Goal: Information Seeking & Learning: Find specific fact

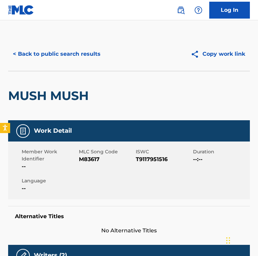
click at [107, 113] on div "MUSH MUSH" at bounding box center [128, 95] width 241 height 49
click at [67, 49] on button "< Back to public search results" at bounding box center [56, 54] width 97 height 17
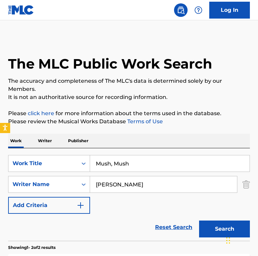
scroll to position [131, 0]
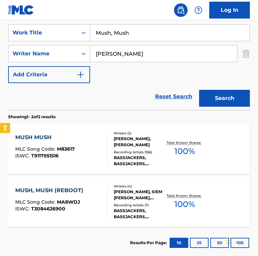
click at [142, 85] on div "Reset Search Search" at bounding box center [128, 96] width 241 height 27
click at [149, 29] on input "Mush, Mush" at bounding box center [169, 33] width 159 height 16
paste input "[PERSON_NAME]: Concerto for Two Violins in [PERSON_NAME] in C Major, RV 558: I.…"
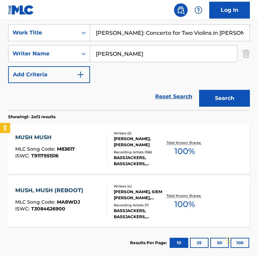
scroll to position [0, 83]
type input "[PERSON_NAME]: Concerto for Two Violins in [PERSON_NAME] in C Major, RV 558: I.…"
drag, startPoint x: 145, startPoint y: 62, endPoint x: -3, endPoint y: 38, distance: 150.0
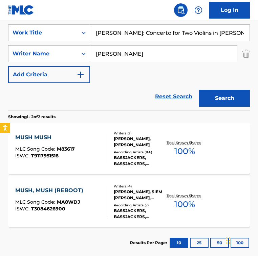
type input "[PERSON_NAME]"
click at [199, 90] on button "Search" at bounding box center [224, 98] width 51 height 17
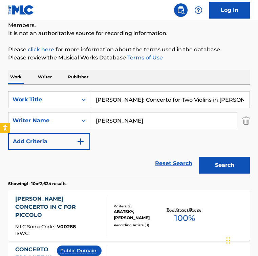
scroll to position [131, 0]
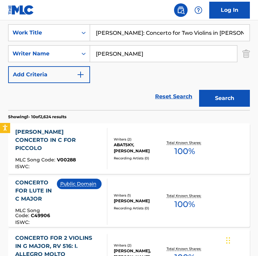
click at [111, 94] on div "Reset Search Search" at bounding box center [128, 96] width 241 height 27
click at [111, 96] on div "Reset Search Search" at bounding box center [128, 96] width 241 height 27
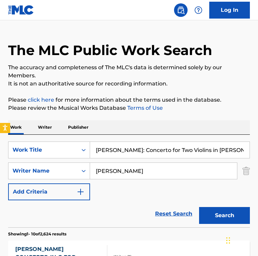
scroll to position [0, 0]
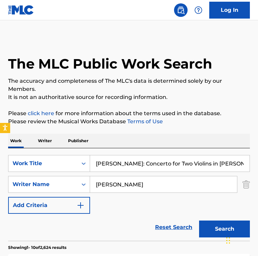
click at [132, 161] on input "[PERSON_NAME]: Concerto for Two Violins in [PERSON_NAME] in C Major, RV 558: I.…" at bounding box center [169, 164] width 159 height 16
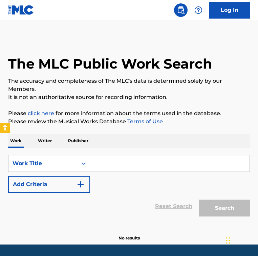
click at [114, 161] on input "Search Form" at bounding box center [169, 164] width 159 height 16
paste input "Double Dutch Bus"
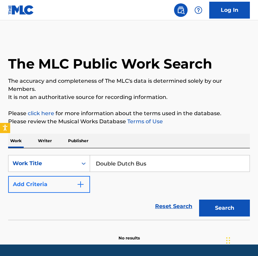
type input "Double Dutch Bus"
click at [73, 185] on button "Add Criteria" at bounding box center [49, 184] width 82 height 17
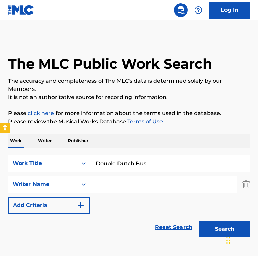
click at [109, 189] on input "Search Form" at bounding box center [163, 184] width 147 height 16
paste input "[PERSON_NAME] [PERSON_NAME]"
click at [155, 184] on input "[PERSON_NAME] [PERSON_NAME]" at bounding box center [163, 184] width 147 height 16
click at [197, 184] on input "[PERSON_NAME] [PERSON_NAME]" at bounding box center [163, 184] width 147 height 16
click at [199, 221] on button "Search" at bounding box center [224, 229] width 51 height 17
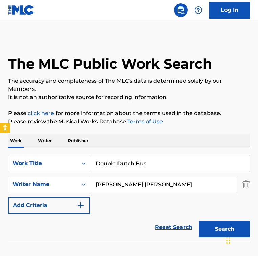
scroll to position [42, 0]
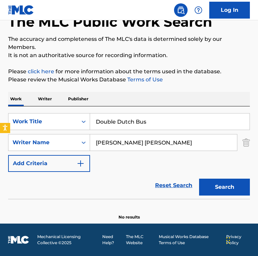
drag, startPoint x: 175, startPoint y: 141, endPoint x: -44, endPoint y: 141, distance: 218.7
click at [0, 141] on html "Accessibility Screen-Reader Guide, Feedback, and Issue Reporting | New window 0…" at bounding box center [129, 86] width 258 height 256
paste input "[PERSON_NAME]"
type input "[PERSON_NAME]"
click at [199, 179] on button "Search" at bounding box center [224, 187] width 51 height 17
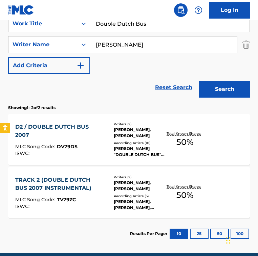
scroll to position [140, 0]
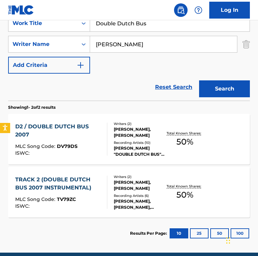
click at [78, 131] on div "D2 / DOUBLE DUTCH BUS 2007" at bounding box center [58, 131] width 86 height 16
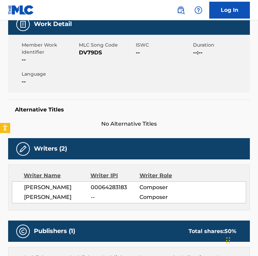
scroll to position [125, 0]
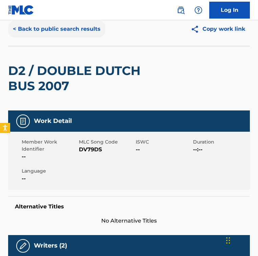
click at [46, 26] on button "< Back to public search results" at bounding box center [56, 29] width 97 height 17
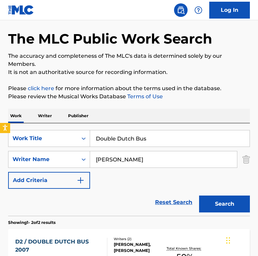
scroll to position [131, 0]
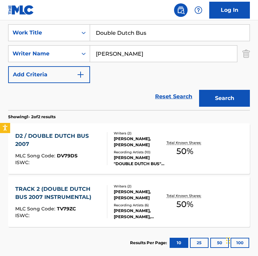
click at [113, 76] on div "SearchWithCriteria14f49bdd-624e-49b6-ab6b-9bb183b6b792 Work Title Double Dutch …" at bounding box center [128, 53] width 241 height 59
click at [109, 68] on div "SearchWithCriteria14f49bdd-624e-49b6-ab6b-9bb183b6b792 Work Title Double Dutch …" at bounding box center [128, 53] width 241 height 59
click at [110, 123] on div "D2 / DOUBLE DUTCH BUS 2007 MLC Song Code : DV79DS ISWC : Writers ( 2 ) [PERSON_…" at bounding box center [128, 148] width 241 height 51
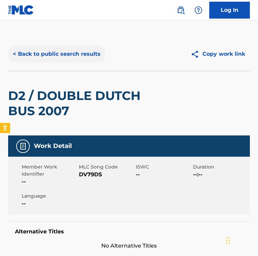
click at [51, 56] on button "< Back to public search results" at bounding box center [56, 54] width 97 height 17
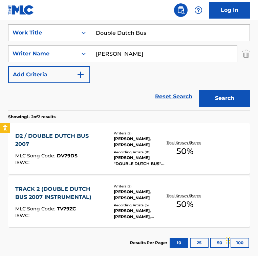
click at [115, 107] on div "Reset Search Search" at bounding box center [128, 96] width 241 height 27
click at [104, 97] on div "Reset Search Search" at bounding box center [128, 96] width 241 height 27
click at [113, 80] on div "SearchWithCriteria14f49bdd-624e-49b6-ab6b-9bb183b6b792 Work Title Double Dutch …" at bounding box center [128, 53] width 241 height 59
click at [94, 137] on div "D2 / DOUBLE DUTCH BUS 2007" at bounding box center [58, 140] width 86 height 16
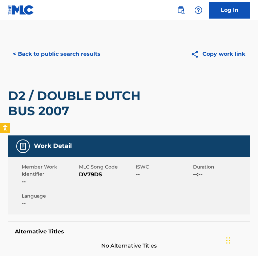
click at [86, 171] on span "DV79DS" at bounding box center [106, 175] width 55 height 8
copy span "DV79DS"
click at [37, 49] on button "< Back to public search results" at bounding box center [56, 54] width 97 height 17
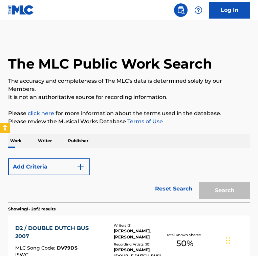
scroll to position [131, 0]
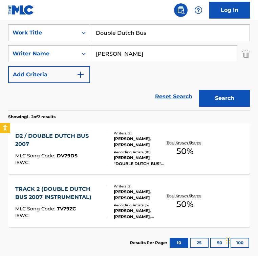
click at [99, 207] on div "MLC Song Code : TV79ZC" at bounding box center [58, 210] width 86 height 7
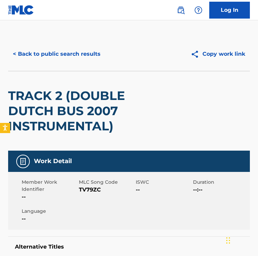
click at [90, 192] on span "TV79ZC" at bounding box center [106, 190] width 55 height 8
copy span "TV79ZC"
click at [85, 49] on button "< Back to public search results" at bounding box center [56, 54] width 97 height 17
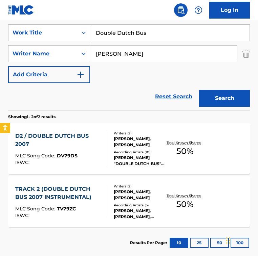
drag, startPoint x: 163, startPoint y: 34, endPoint x: -9, endPoint y: 19, distance: 172.8
paste input "ifferent Doesn't Matter"
type input "Different Doesn't Matter"
click at [154, 54] on input "[PERSON_NAME]" at bounding box center [163, 54] width 147 height 16
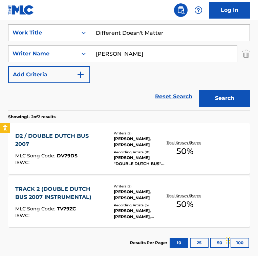
click at [154, 54] on input "[PERSON_NAME]" at bounding box center [163, 54] width 147 height 16
paste input "[PERSON_NAME] [PERSON_NAME]"
drag, startPoint x: 141, startPoint y: 53, endPoint x: 249, endPoint y: 62, distance: 108.6
click at [249, 62] on div "The MLC Public Work Search The accuracy and completeness of The MLC's data is d…" at bounding box center [129, 82] width 258 height 353
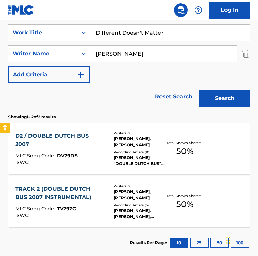
type input "[PERSON_NAME]"
click at [199, 90] on button "Search" at bounding box center [224, 98] width 51 height 17
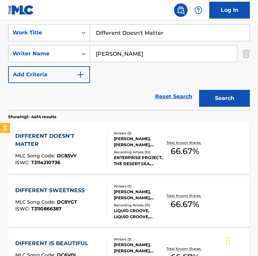
click at [123, 70] on div "SearchWithCriteria14f49bdd-624e-49b6-ab6b-9bb183b6b792 Work Title Different Doe…" at bounding box center [128, 53] width 241 height 59
click at [104, 145] on div at bounding box center [103, 148] width 5 height 33
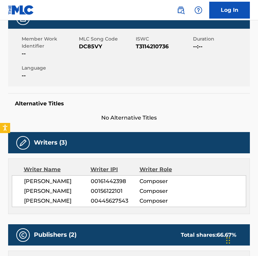
scroll to position [13, 0]
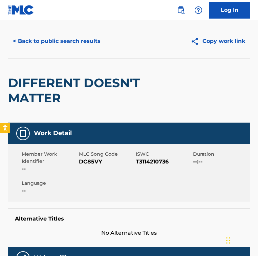
click at [95, 158] on span "DC85VY" at bounding box center [106, 162] width 55 height 8
copy span "DC85VY"
click at [122, 38] on div "< Back to public search results" at bounding box center [68, 41] width 121 height 17
click at [75, 38] on button "< Back to public search results" at bounding box center [56, 41] width 97 height 17
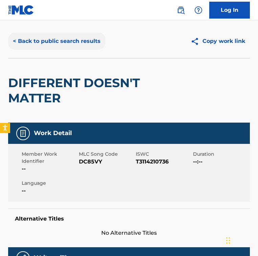
scroll to position [131, 0]
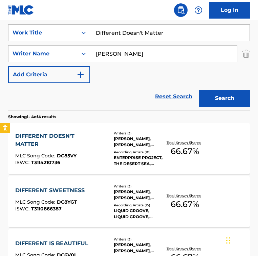
drag, startPoint x: 189, startPoint y: 34, endPoint x: -37, endPoint y: 36, distance: 226.5
paste input "Dřevorubecké Závody"
click at [166, 36] on input "Different Doesn't MatterDřevorubecké Závody" at bounding box center [169, 33] width 159 height 16
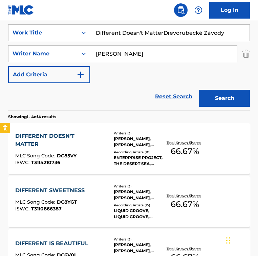
click at [166, 36] on input "Different Doesn't MatterDřevorubecké Závody" at bounding box center [169, 33] width 159 height 16
paste input "Search Form"
type input "Dřevorubecké Závody"
click at [152, 55] on input "[PERSON_NAME]" at bounding box center [163, 54] width 147 height 16
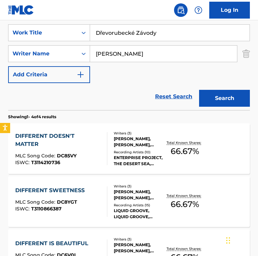
click at [152, 55] on input "[PERSON_NAME]" at bounding box center [163, 54] width 147 height 16
paste input "[PERSON_NAME] [PERSON_NAME]"
drag, startPoint x: 129, startPoint y: 53, endPoint x: 199, endPoint y: 70, distance: 72.2
click at [199, 70] on div "SearchWithCriteria14f49bdd-624e-49b6-ab6b-9bb183b6b792 Work Title Dřevorubecké …" at bounding box center [128, 53] width 241 height 59
type input "[PERSON_NAME]"
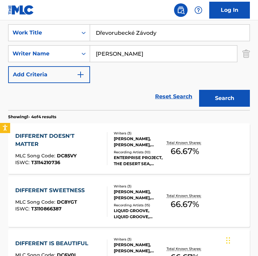
click at [199, 90] on button "Search" at bounding box center [224, 98] width 51 height 17
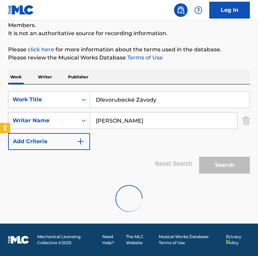
scroll to position [116, 0]
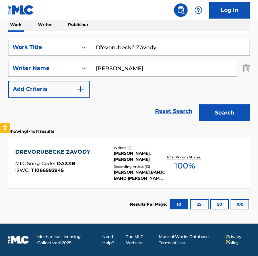
click at [96, 154] on div "DREVORUBECKE ZAVODY MLC Song Code : DA2JIB ISWC : T1066992945" at bounding box center [61, 163] width 92 height 30
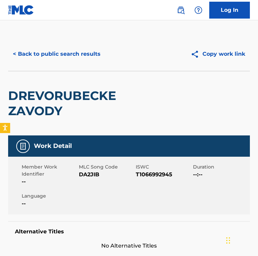
click at [85, 172] on span "DA2JIB" at bounding box center [106, 175] width 55 height 8
copy span "DA2JIB"
click at [76, 63] on div "< Back to public search results Copy work link" at bounding box center [128, 54] width 241 height 34
click at [74, 53] on button "< Back to public search results" at bounding box center [56, 54] width 97 height 17
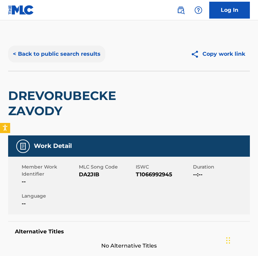
scroll to position [78, 0]
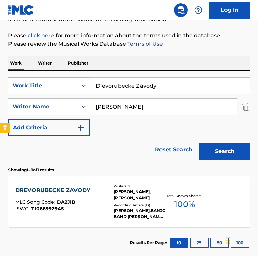
drag, startPoint x: 174, startPoint y: 89, endPoint x: 16, endPoint y: 77, distance: 159.0
click at [16, 77] on div "SearchWithCriteria14f49bdd-624e-49b6-ab6b-9bb183b6b792 Work Title Dřevorubecké …" at bounding box center [128, 85] width 241 height 17
paste input "Concerto [PERSON_NAME] in D Major, Op. 6, No. 1: IV. Allegro"
type input "Concerto [PERSON_NAME] in D Major, Op. 6, No. 1: IV. Allegro"
click at [143, 105] on input "[PERSON_NAME]" at bounding box center [163, 107] width 147 height 16
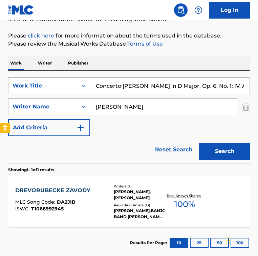
click at [143, 105] on input "[PERSON_NAME]" at bounding box center [163, 107] width 147 height 16
paste input "[PERSON_NAME]"
type input "[PERSON_NAME]"
click at [167, 85] on input "Concerto [PERSON_NAME] in D Major, Op. 6, No. 1: IV. Allegro" at bounding box center [169, 86] width 159 height 16
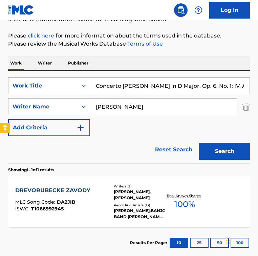
click at [199, 143] on button "Search" at bounding box center [224, 151] width 51 height 17
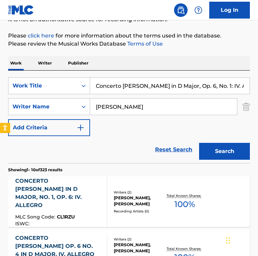
click at [111, 147] on div "Reset Search Search" at bounding box center [128, 149] width 241 height 27
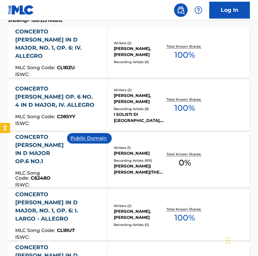
scroll to position [228, 0]
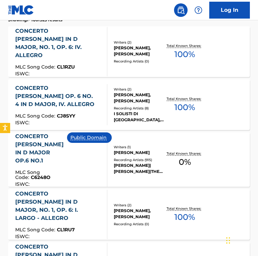
click at [100, 161] on div "Public Domain" at bounding box center [92, 160] width 50 height 54
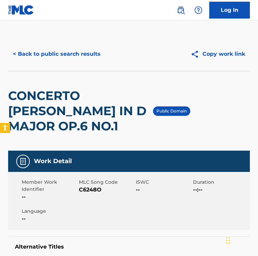
click at [88, 185] on span "MLC Song Code" at bounding box center [106, 182] width 55 height 7
click at [88, 190] on span "C6248O" at bounding box center [106, 190] width 55 height 8
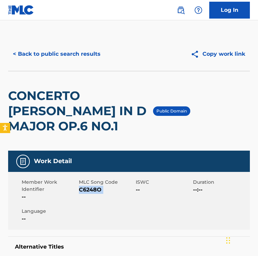
click at [88, 190] on span "C6248O" at bounding box center [106, 190] width 55 height 8
click at [96, 82] on div "CONCERTO [PERSON_NAME] IN D MAJOR OP.6 NO.1" at bounding box center [80, 110] width 145 height 79
click at [89, 189] on span "C6248O" at bounding box center [106, 190] width 55 height 8
copy span "C6248O"
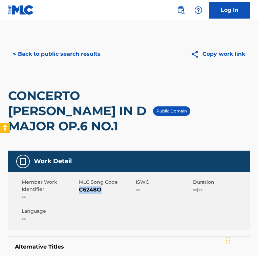
copy span "C6248O"
click at [76, 50] on button "< Back to public search results" at bounding box center [56, 54] width 97 height 17
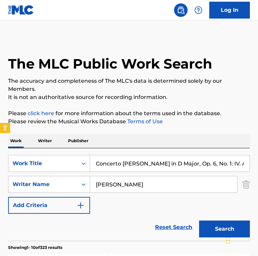
click at [163, 161] on input "Concerto [PERSON_NAME] in D Major, Op. 6, No. 1: IV. Allegro" at bounding box center [169, 164] width 159 height 16
paste input "Danubio Azul"
type input "Danubio Azul"
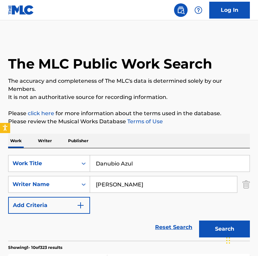
click at [193, 180] on input "[PERSON_NAME]" at bounding box center [163, 184] width 147 height 16
paste input "[PERSON_NAME]"
click at [199, 221] on button "Search" at bounding box center [224, 229] width 51 height 17
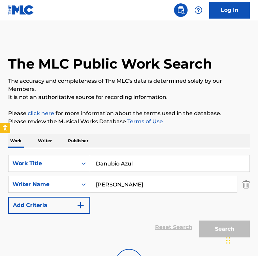
scroll to position [42, 0]
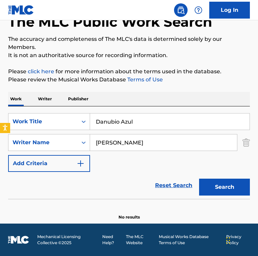
click at [138, 135] on input "[PERSON_NAME]" at bounding box center [163, 143] width 147 height 16
paste input "[PERSON_NAME]"
type input "[PERSON_NAME]"
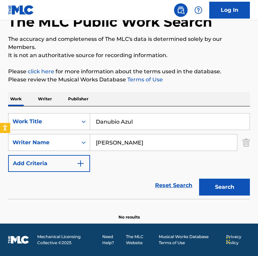
click at [199, 179] on button "Search" at bounding box center [224, 187] width 51 height 17
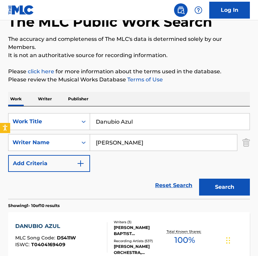
click at [143, 158] on div "SearchWithCriteria14f49bdd-624e-49b6-ab6b-9bb183b6b792 Work Title Danubio Azul …" at bounding box center [128, 142] width 241 height 59
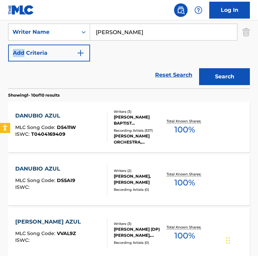
scroll to position [153, 0]
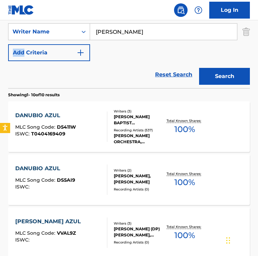
click at [119, 140] on div "[PERSON_NAME] ORCHESTRA, ORQUESTA DE CONCIERTO, ORQUESTA CONCIERTO DE VIENA, TH…" at bounding box center [139, 139] width 51 height 12
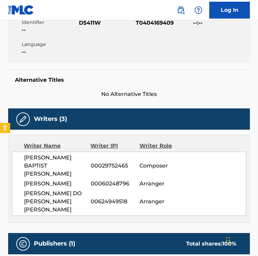
scroll to position [137, 0]
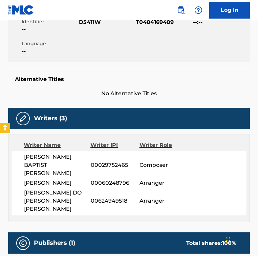
click at [117, 161] on span "00029752465" at bounding box center [115, 165] width 49 height 8
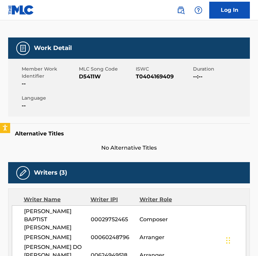
scroll to position [0, 0]
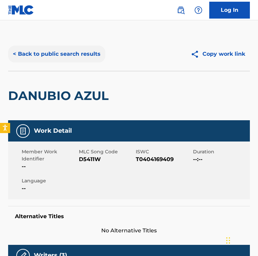
click at [66, 47] on button "< Back to public search results" at bounding box center [56, 54] width 97 height 17
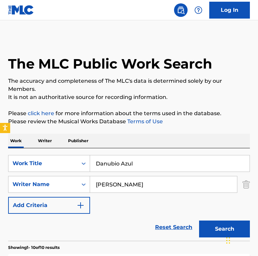
click at [140, 154] on div "SearchWithCriteria14f49bdd-624e-49b6-ab6b-9bb183b6b792 Work Title Danubio Azul …" at bounding box center [128, 194] width 241 height 93
click at [141, 162] on input "Danubio Azul" at bounding box center [169, 164] width 159 height 16
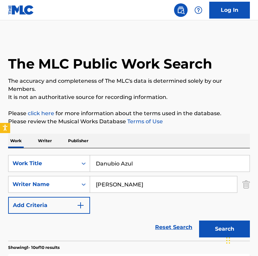
click at [141, 162] on input "Danubio Azul" at bounding box center [169, 164] width 159 height 16
paste input "Images I, CD 105: III. Mouvement"
type input "Images I, CD 105: III. Mouvement"
click at [138, 188] on input "[PERSON_NAME]" at bounding box center [163, 184] width 147 height 16
drag, startPoint x: 138, startPoint y: 188, endPoint x: 34, endPoint y: 188, distance: 103.8
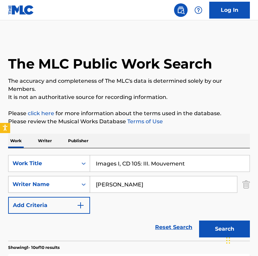
click at [34, 188] on div "SearchWithCriteria22423add-dfc8-4c83-a1d4-fb74c871c717 Writer Name [PERSON_NAME]" at bounding box center [128, 184] width 241 height 17
paste input "[PERSON_NAME]"
type input "[PERSON_NAME]"
click at [199, 221] on button "Search" at bounding box center [224, 229] width 51 height 17
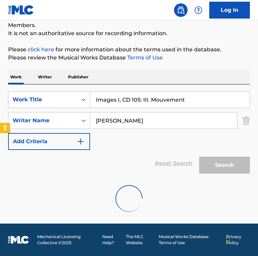
scroll to position [65, 0]
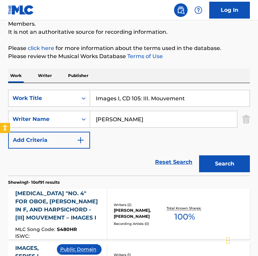
click at [125, 155] on div "Reset Search Search" at bounding box center [128, 162] width 241 height 27
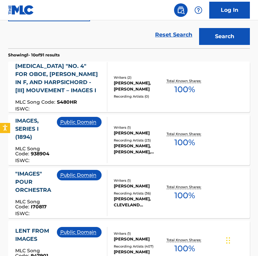
scroll to position [194, 0]
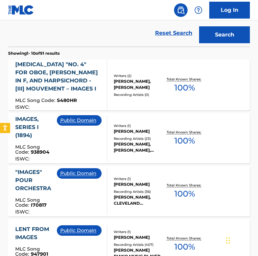
click at [93, 71] on div "[MEDICAL_DATA] "NO. 4" FOR OBOE, [PERSON_NAME] IN F, AND HARPSICHORD - [III] MO…" at bounding box center [58, 77] width 86 height 32
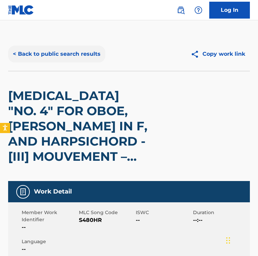
click at [87, 58] on button "< Back to public search results" at bounding box center [56, 54] width 97 height 17
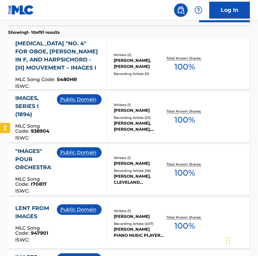
scroll to position [214, 0]
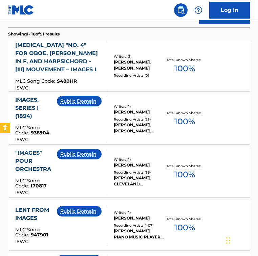
click at [74, 117] on div "Public Domain" at bounding box center [82, 119] width 50 height 46
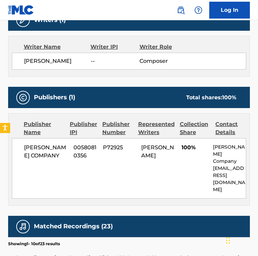
click at [74, 117] on div "Publisher Name Publisher IPI Publisher Number Represented Writers Collection Sh…" at bounding box center [128, 160] width 241 height 92
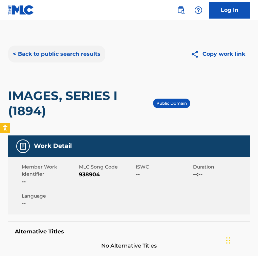
click at [61, 53] on button "< Back to public search results" at bounding box center [56, 54] width 97 height 17
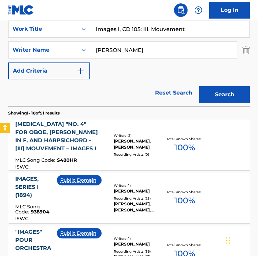
scroll to position [113, 0]
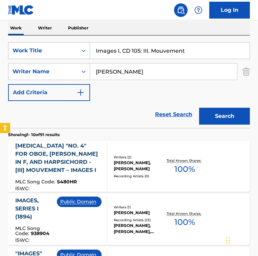
drag, startPoint x: 192, startPoint y: 49, endPoint x: 27, endPoint y: 44, distance: 165.1
click at [27, 44] on div "SearchWithCriteria14f49bdd-624e-49b6-ab6b-9bb183b6b792 Work Title Images I, CD …" at bounding box center [128, 50] width 241 height 17
paste input "Des Knaben Wunderhorn: No. 7, Rheinlegendchen"
type input "Des Knaben Wunderhorn: No. 7, Rheinlegendchen"
drag, startPoint x: 151, startPoint y: 72, endPoint x: 86, endPoint y: 69, distance: 65.3
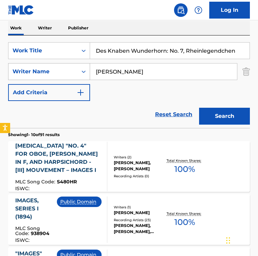
click at [86, 69] on div "SearchWithCriteria22423add-dfc8-4c83-a1d4-fb74c871c717 Writer Name [PERSON_NAME]" at bounding box center [128, 71] width 241 height 17
type input "v"
paste input "[PERSON_NAME] [PERSON_NAME]"
drag, startPoint x: 144, startPoint y: 73, endPoint x: 213, endPoint y: 75, distance: 69.3
click at [213, 75] on input "[PERSON_NAME] [PERSON_NAME]" at bounding box center [163, 72] width 147 height 16
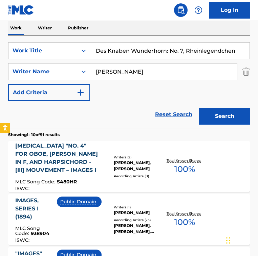
type input "[PERSON_NAME]"
click at [199, 108] on button "Search" at bounding box center [224, 116] width 51 height 17
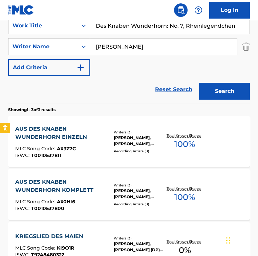
scroll to position [123, 0]
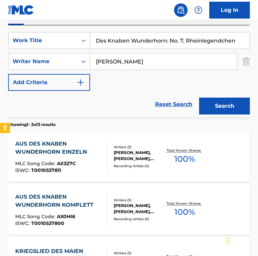
click at [171, 38] on input "Des Knaben Wunderhorn: No. 7, Rheinlegendchen" at bounding box center [169, 40] width 159 height 16
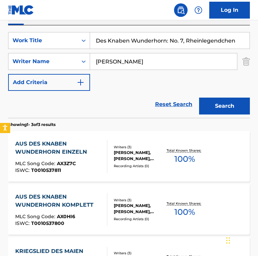
click at [171, 38] on input "Des Knaben Wunderhorn: No. 7, Rheinlegendchen" at bounding box center [169, 40] width 159 height 16
paste input "For [PERSON_NAME] (Für [PERSON_NAME]) : in a-[PERSON_NAME] 59"
type input "For [PERSON_NAME] (Für [PERSON_NAME]) : in a-[PERSON_NAME] 59"
drag, startPoint x: 145, startPoint y: 63, endPoint x: 26, endPoint y: 58, distance: 119.1
click at [26, 58] on div "SearchWithCriteria22423add-dfc8-4c83-a1d4-fb74c871c717 Writer Name [PERSON_NAME]" at bounding box center [128, 61] width 241 height 17
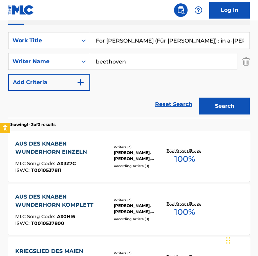
type input "beethoven"
click at [199, 98] on button "Search" at bounding box center [224, 106] width 51 height 17
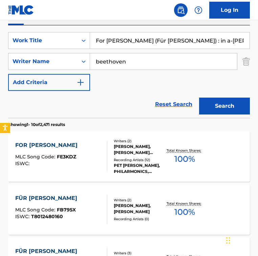
click at [112, 79] on div "SearchWithCriteria14f49bdd-624e-49b6-ab6b-9bb183b6b792 Work Title For [PERSON_N…" at bounding box center [128, 61] width 241 height 59
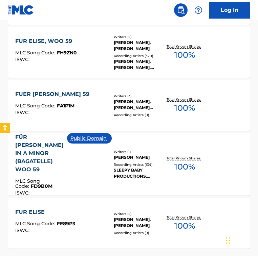
scroll to position [546, 0]
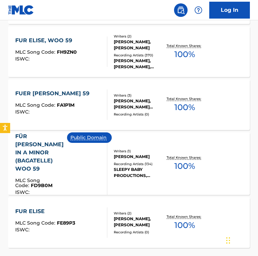
click at [72, 157] on div "Public Domain" at bounding box center [92, 164] width 50 height 63
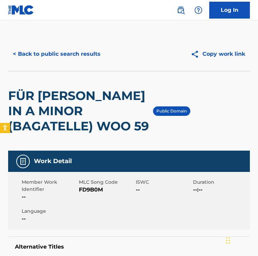
click at [106, 110] on h2 "FÜR [PERSON_NAME] IN A MINOR (BAGATELLE) WOO 59" at bounding box center [80, 111] width 145 height 46
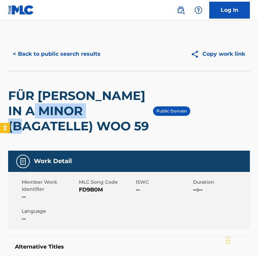
click at [106, 110] on h2 "FÜR [PERSON_NAME] IN A MINOR (BAGATELLE) WOO 59" at bounding box center [80, 111] width 145 height 46
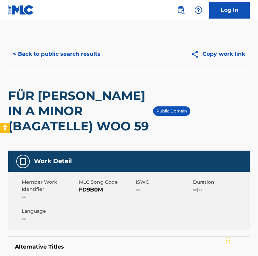
click at [72, 129] on h2 "FÜR [PERSON_NAME] IN A MINOR (BAGATELLE) WOO 59" at bounding box center [80, 111] width 145 height 46
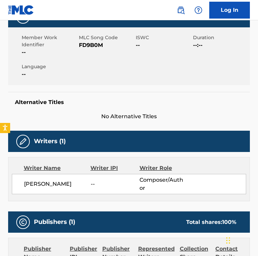
scroll to position [145, 0]
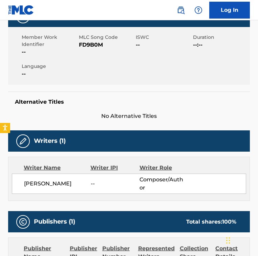
click at [90, 48] on span "FD9B0M" at bounding box center [106, 45] width 55 height 8
copy span "FD9B0M"
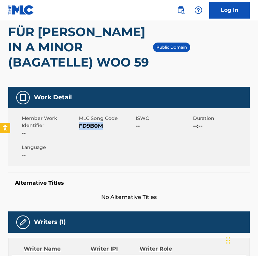
scroll to position [0, 0]
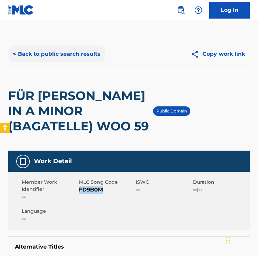
click at [57, 53] on button "< Back to public search results" at bounding box center [56, 54] width 97 height 17
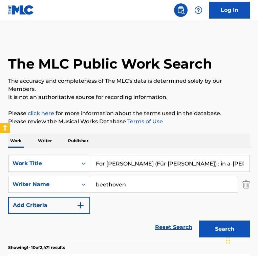
drag, startPoint x: 139, startPoint y: 189, endPoint x: 17, endPoint y: 160, distance: 125.7
click at [17, 160] on div "SearchWithCriteria14f49bdd-624e-49b6-ab6b-9bb183b6b792 Work Title For [PERSON_N…" at bounding box center [128, 184] width 241 height 59
paste input "[PERSON_NAME]"
type input "[PERSON_NAME]"
drag, startPoint x: 60, startPoint y: 143, endPoint x: -9, endPoint y: 125, distance: 71.9
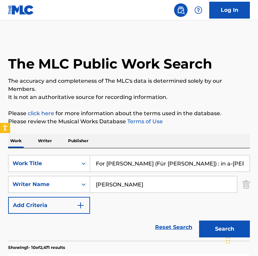
click at [0, 125] on html "Accessibility Screen-Reader Guide, Feedback, and Issue Reporting | New window 0…" at bounding box center [129, 128] width 258 height 256
type input "five little monkeys"
click at [199, 221] on button "Search" at bounding box center [224, 229] width 51 height 17
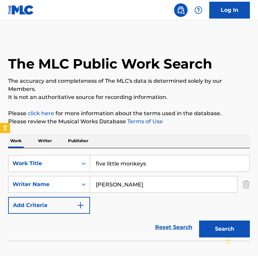
scroll to position [42, 0]
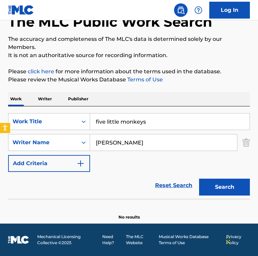
click at [147, 140] on input "[PERSON_NAME]" at bounding box center [163, 143] width 147 height 16
paste input "[PERSON_NAME]"
click at [199, 179] on button "Search" at bounding box center [224, 187] width 51 height 17
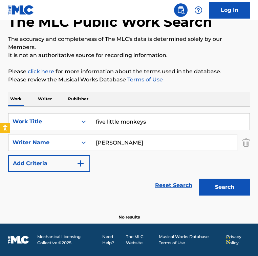
click at [166, 150] on input "[PERSON_NAME]" at bounding box center [163, 143] width 147 height 16
paste input "[PERSON_NAME]"
type input "[PERSON_NAME]"
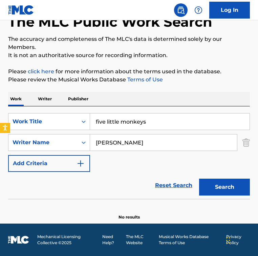
click at [199, 179] on button "Search" at bounding box center [224, 187] width 51 height 17
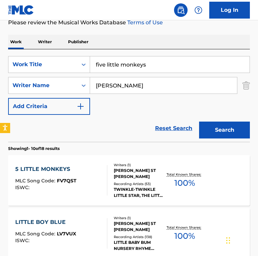
scroll to position [98, 0]
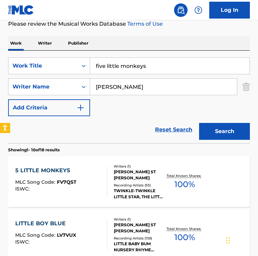
click at [96, 189] on div "5 LITTLE MONKEYS MLC Song Code : FV7QST ISWC :" at bounding box center [61, 182] width 92 height 30
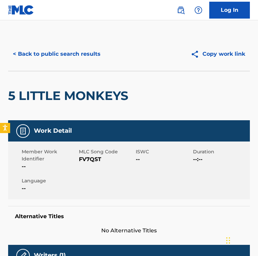
click at [73, 106] on div "5 LITTLE MONKEYS" at bounding box center [69, 95] width 123 height 49
click at [85, 157] on span "FV7QST" at bounding box center [106, 160] width 55 height 8
copy span "FV7QST"
click at [67, 52] on button "< Back to public search results" at bounding box center [56, 54] width 97 height 17
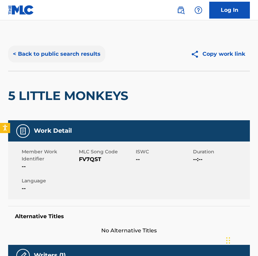
scroll to position [98, 0]
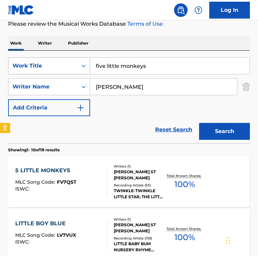
drag, startPoint x: 166, startPoint y: 70, endPoint x: 38, endPoint y: 69, distance: 128.5
click at [38, 69] on div "SearchWithCriteria14f49bdd-624e-49b6-ab6b-9bb183b6b792 Work Title five little m…" at bounding box center [128, 65] width 241 height 17
paste input "[PERSON_NAME], FP 177: VI. Qui sedes ad dexteram [GEOGRAPHIC_DATA]"
type input "[PERSON_NAME], FP 177: VI. Qui sedes ad dexteram Patris"
drag, startPoint x: 176, startPoint y: 92, endPoint x: 43, endPoint y: 87, distance: 133.0
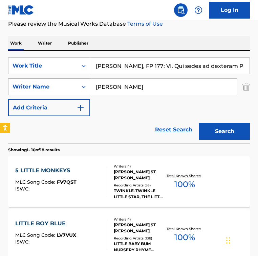
click at [44, 87] on div "SearchWithCriteria22423add-dfc8-4c83-a1d4-fb74c871c717 Writer Name [PERSON_NAME]" at bounding box center [128, 86] width 241 height 17
type input "[PERSON_NAME]"
click at [199, 123] on button "Search" at bounding box center [224, 131] width 51 height 17
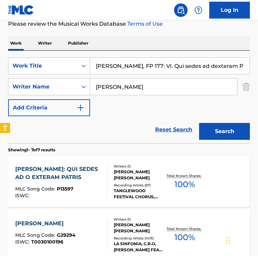
click at [126, 117] on div "Reset Search Search" at bounding box center [128, 129] width 241 height 27
click at [101, 169] on div at bounding box center [103, 181] width 5 height 33
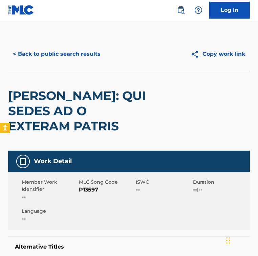
click at [87, 192] on span "P13597" at bounding box center [106, 190] width 55 height 8
copy span "P13597"
click at [57, 56] on button "< Back to public search results" at bounding box center [56, 54] width 97 height 17
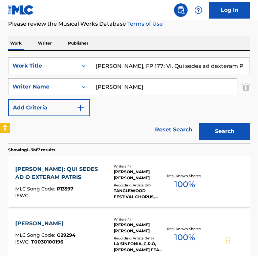
click at [119, 129] on div "Reset Search Search" at bounding box center [128, 129] width 241 height 27
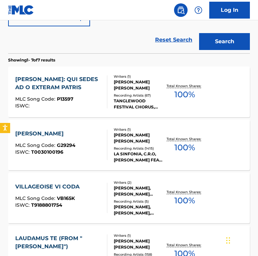
scroll to position [206, 0]
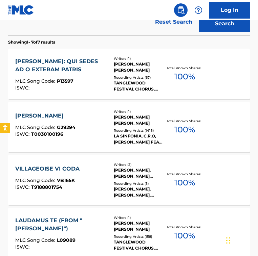
click at [110, 32] on div "Reset Search Search" at bounding box center [128, 21] width 241 height 27
click at [74, 67] on div "[PERSON_NAME]: QUI SEDES AD O EXTERAM PATRIS" at bounding box center [58, 65] width 86 height 16
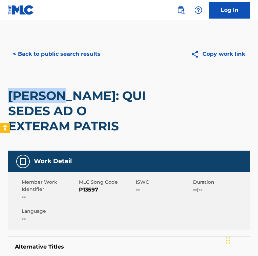
drag, startPoint x: 5, startPoint y: 93, endPoint x: 69, endPoint y: 93, distance: 64.2
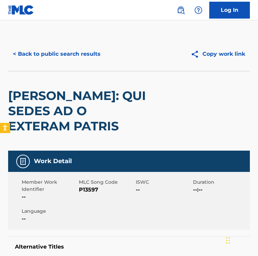
click at [98, 158] on div "Work Detail" at bounding box center [128, 161] width 241 height 21
click at [26, 57] on button "< Back to public search results" at bounding box center [56, 54] width 97 height 17
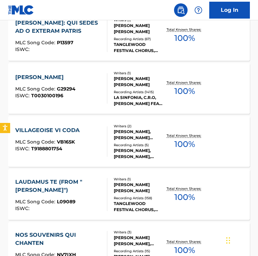
scroll to position [240, 0]
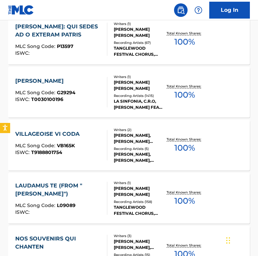
click at [62, 100] on span "T0030100196" at bounding box center [47, 99] width 32 height 6
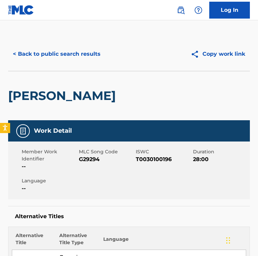
click at [92, 158] on span "G29294" at bounding box center [106, 160] width 55 height 8
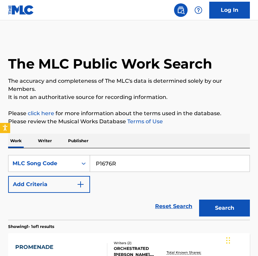
drag, startPoint x: 122, startPoint y: 165, endPoint x: 17, endPoint y: 151, distance: 106.0
click at [17, 151] on div "SearchWithCriteriad057a68b-f89b-4514-aa2c-1bf172caa801 MLC Song Code P1676R Add…" at bounding box center [128, 184] width 241 height 72
paste input "D73716"
type input "D73716"
click at [199, 200] on button "Search" at bounding box center [224, 208] width 51 height 17
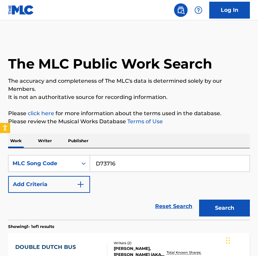
scroll to position [62, 0]
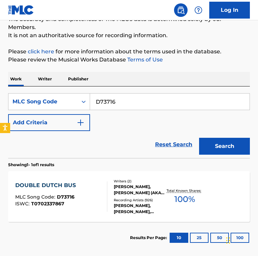
click at [101, 197] on div at bounding box center [103, 197] width 5 height 30
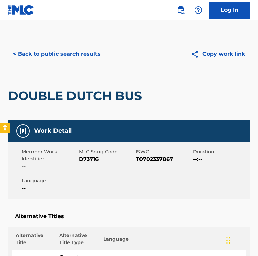
click at [92, 159] on span "D73716" at bounding box center [106, 160] width 55 height 8
copy span "D73716"
click at [56, 54] on button "< Back to public search results" at bounding box center [56, 54] width 97 height 17
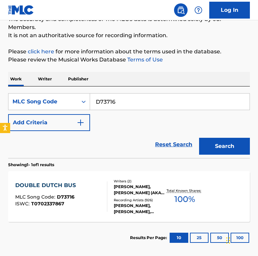
scroll to position [42, 0]
